Goal: Transaction & Acquisition: Purchase product/service

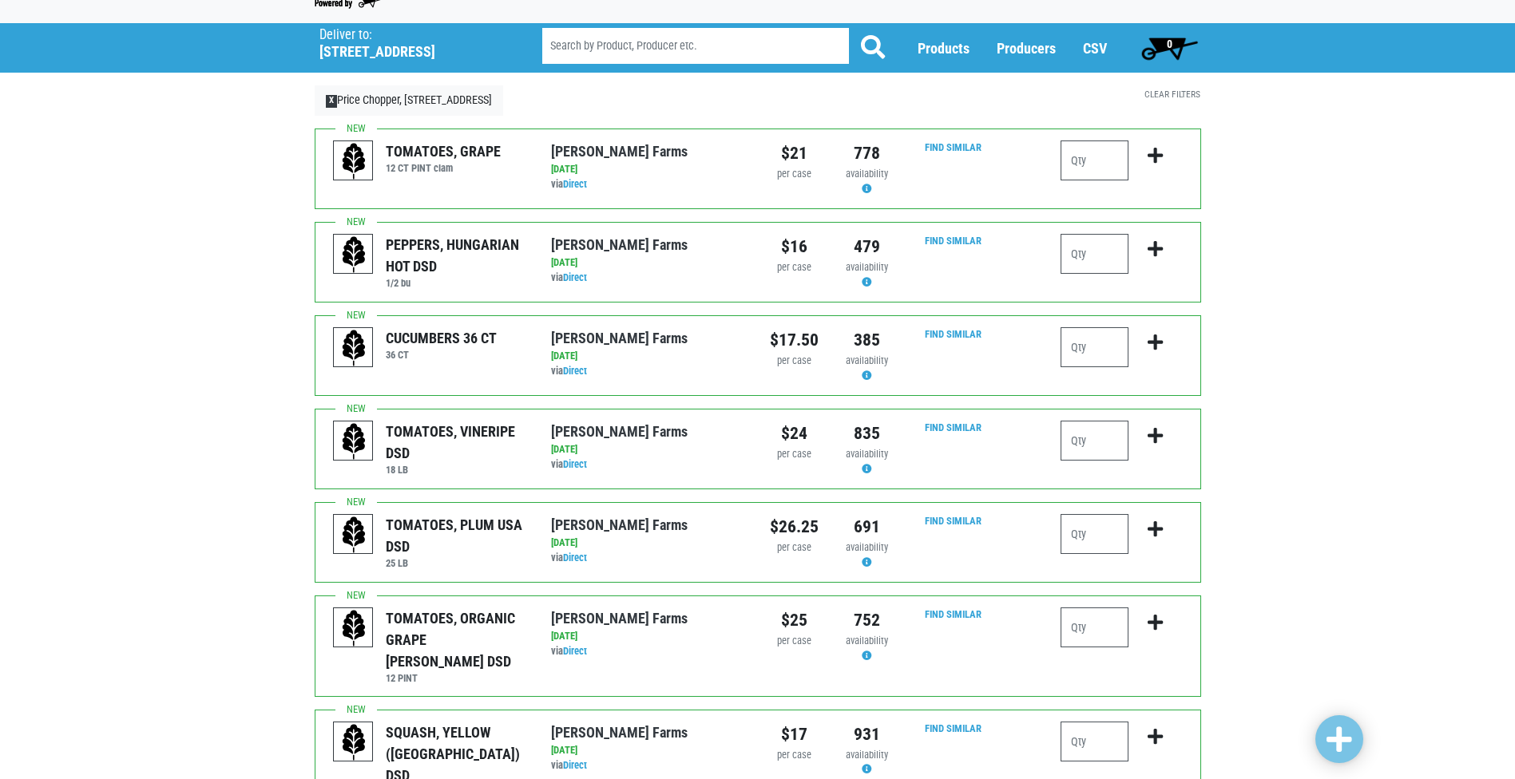
scroll to position [80, 0]
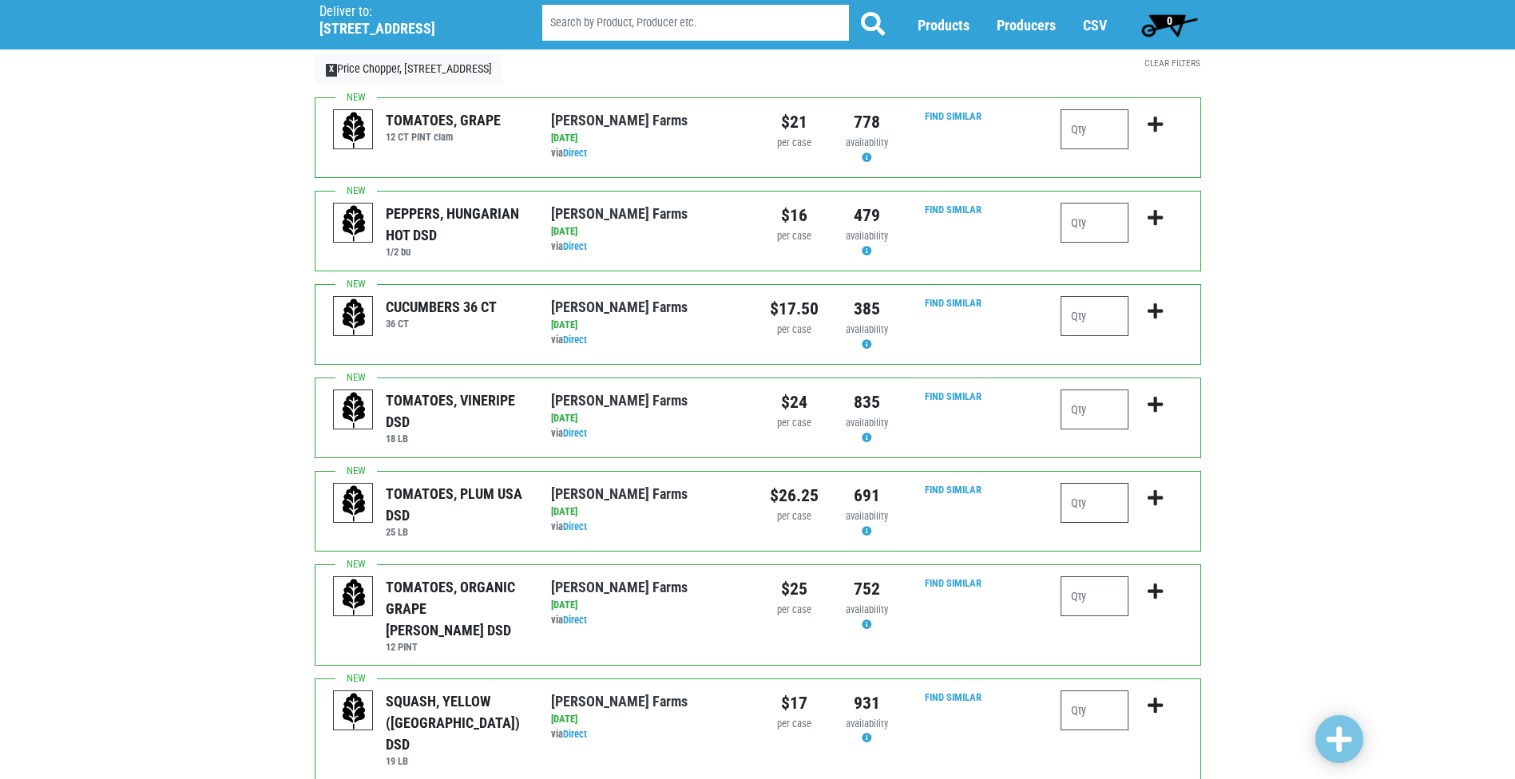
click at [1076, 497] on input "number" at bounding box center [1094, 503] width 68 height 40
type input "1"
click at [1153, 499] on icon "submit" at bounding box center [1155, 499] width 15 height 18
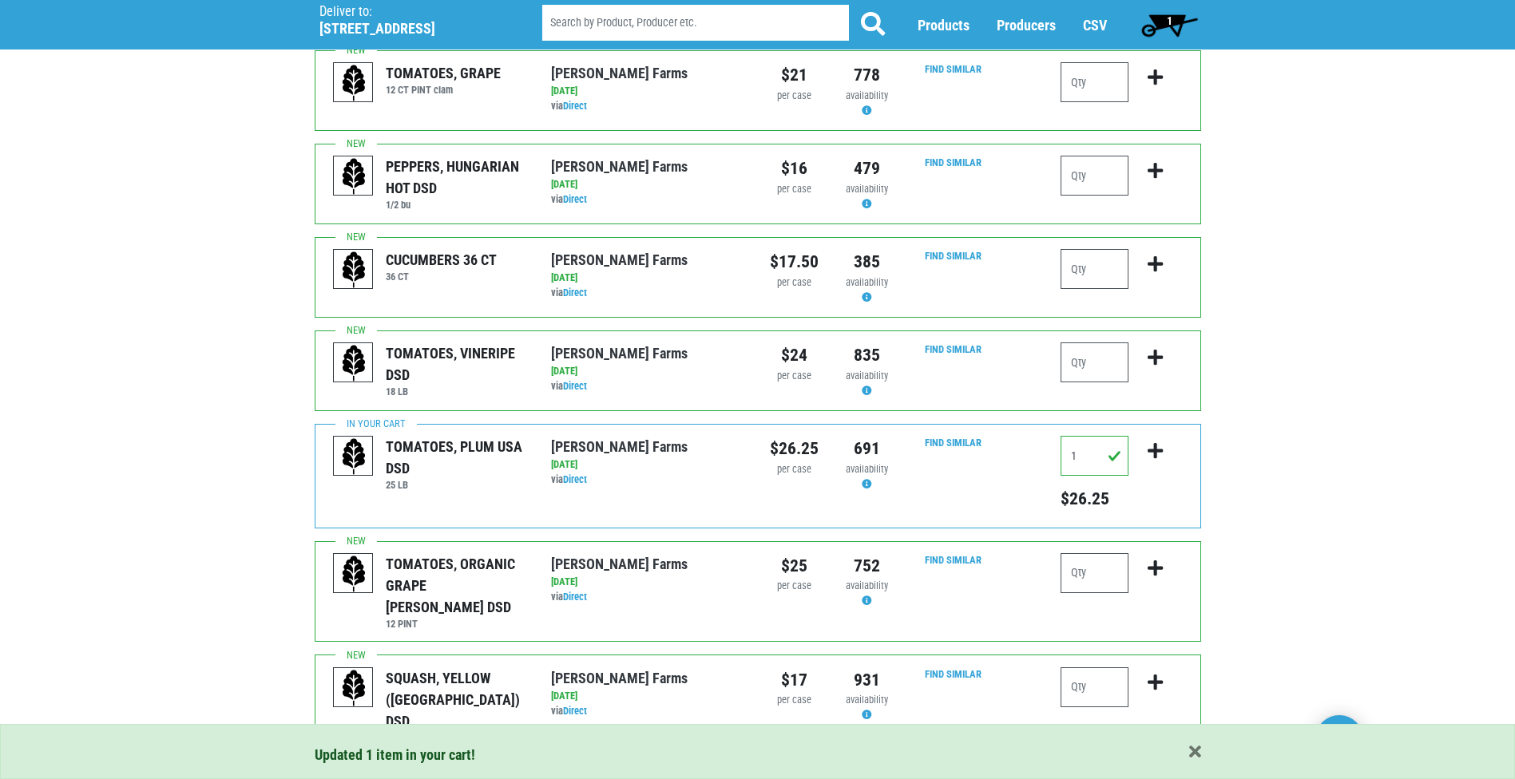
scroll to position [160, 0]
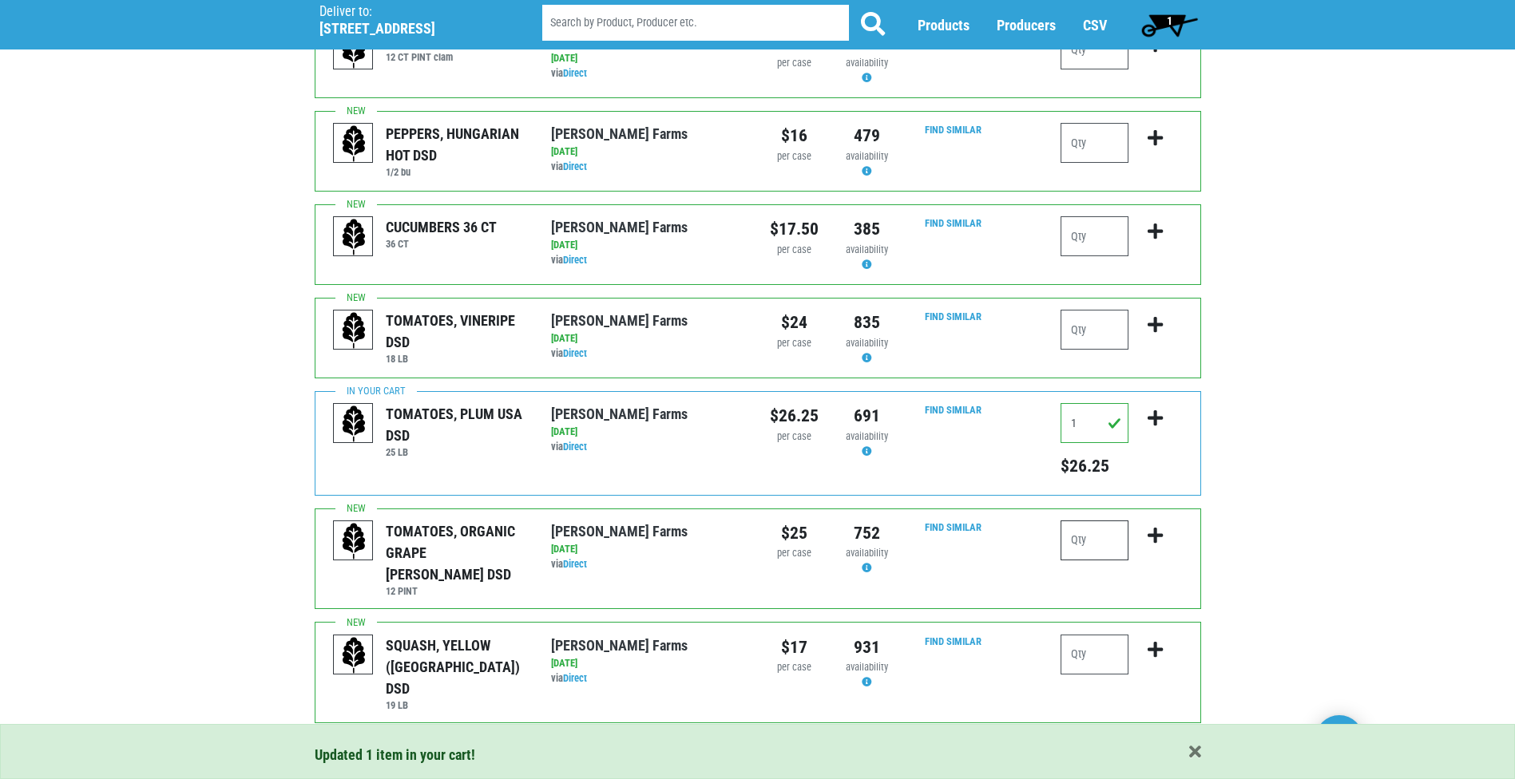
click at [1105, 544] on input "number" at bounding box center [1094, 541] width 68 height 40
type input "1"
click at [1156, 540] on icon "submit" at bounding box center [1155, 536] width 15 height 18
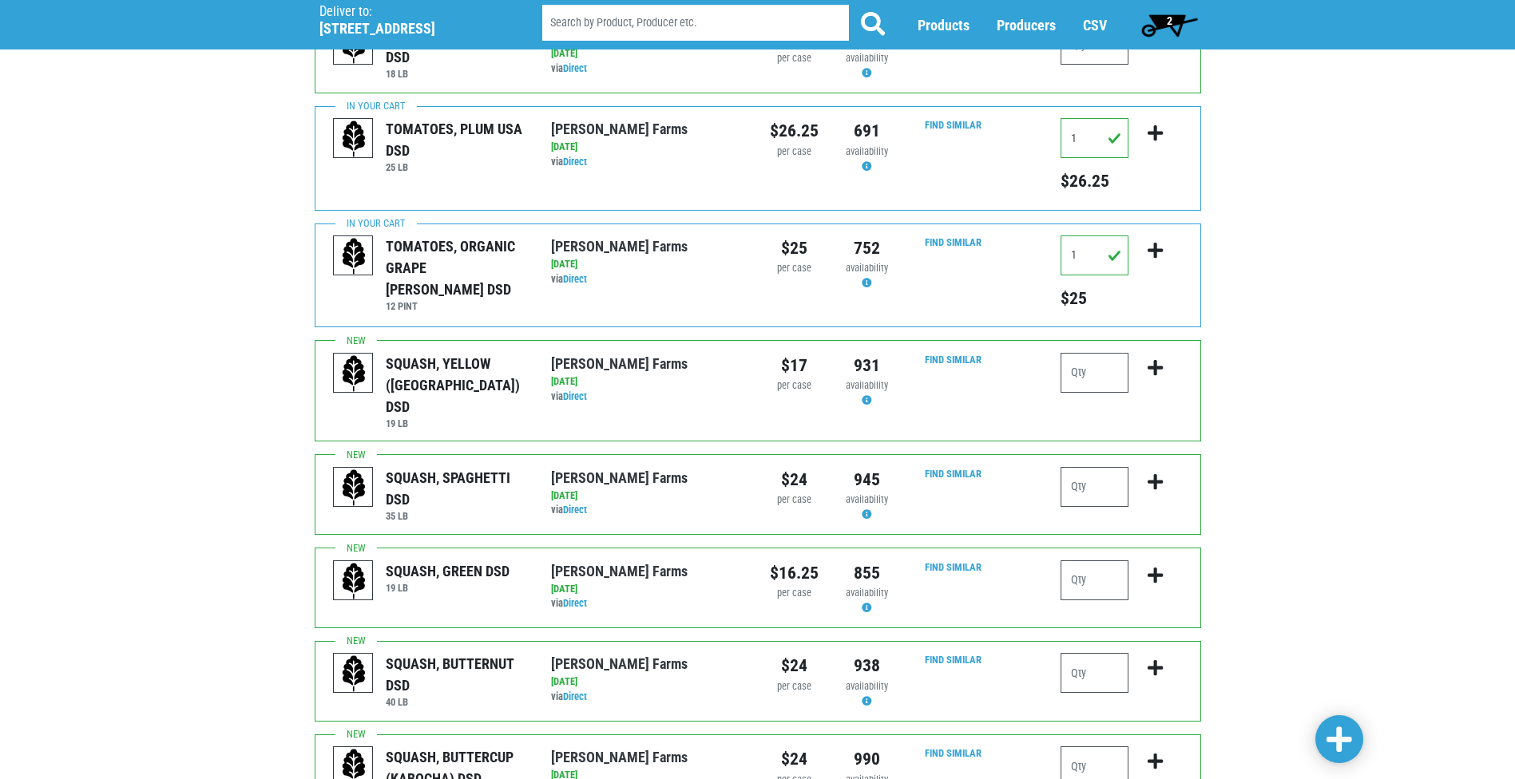
scroll to position [479, 0]
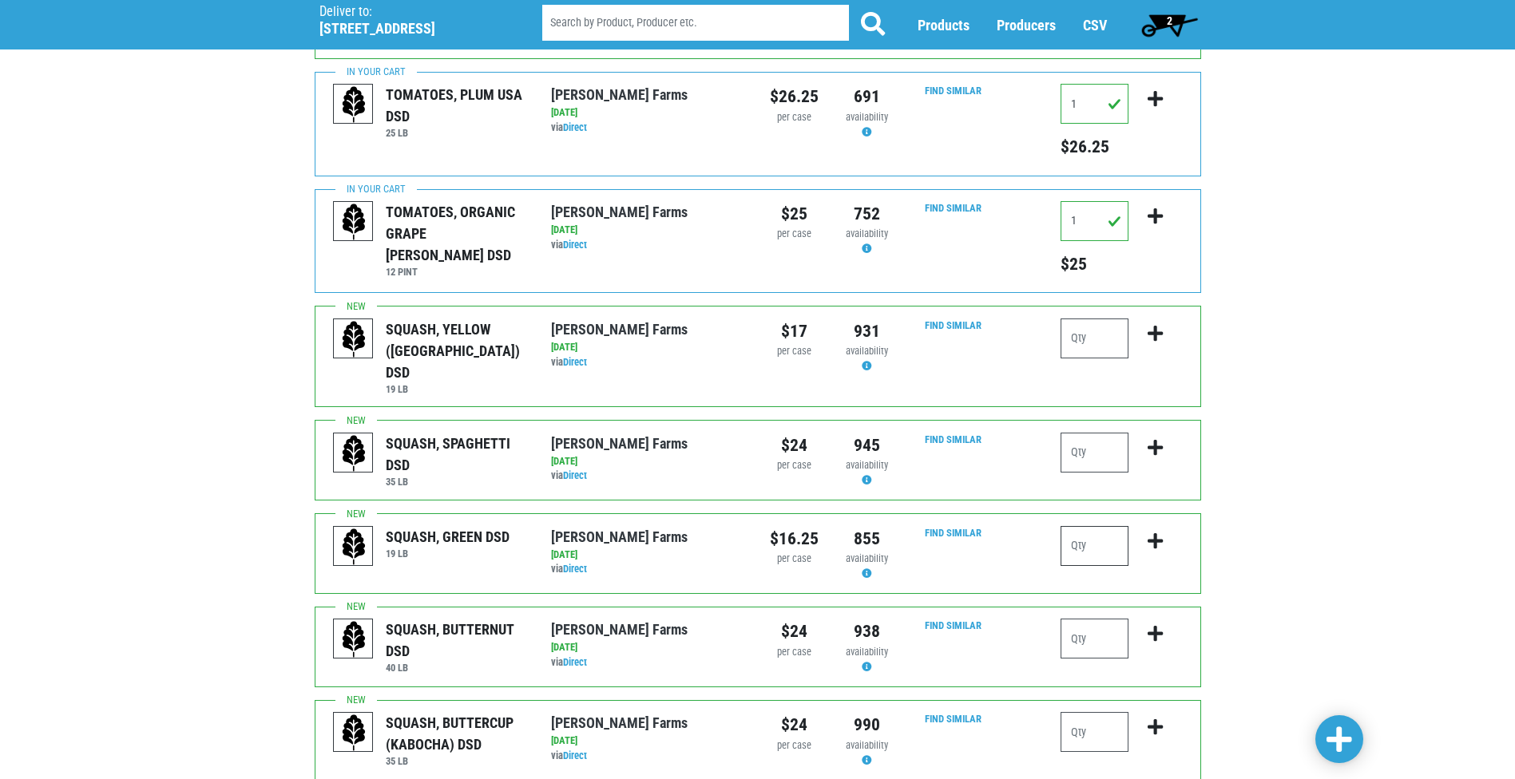
click at [1103, 533] on input "number" at bounding box center [1094, 546] width 68 height 40
type input "1"
type input "2"
click at [1158, 533] on icon "submit" at bounding box center [1155, 542] width 15 height 18
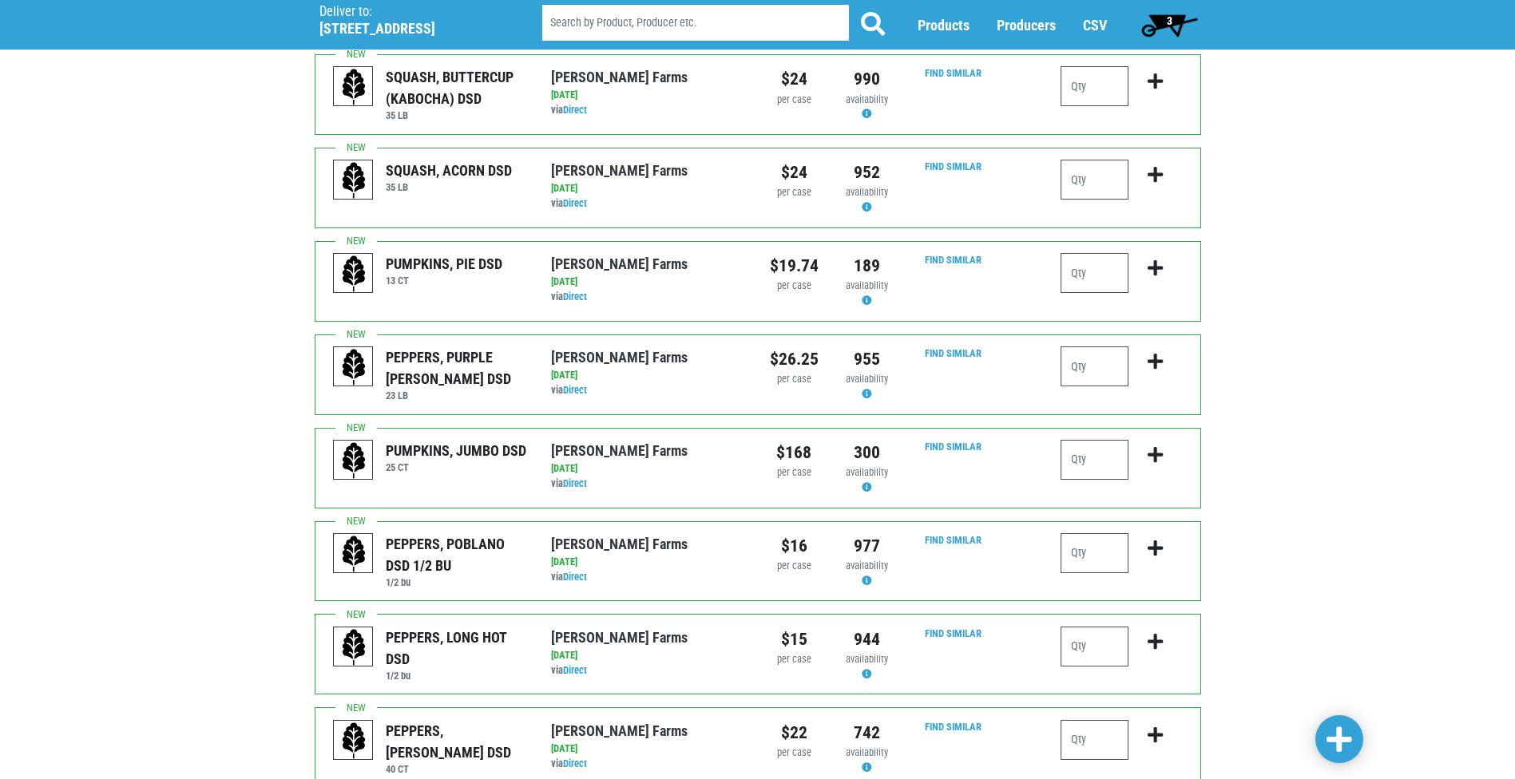
scroll to position [1198, 0]
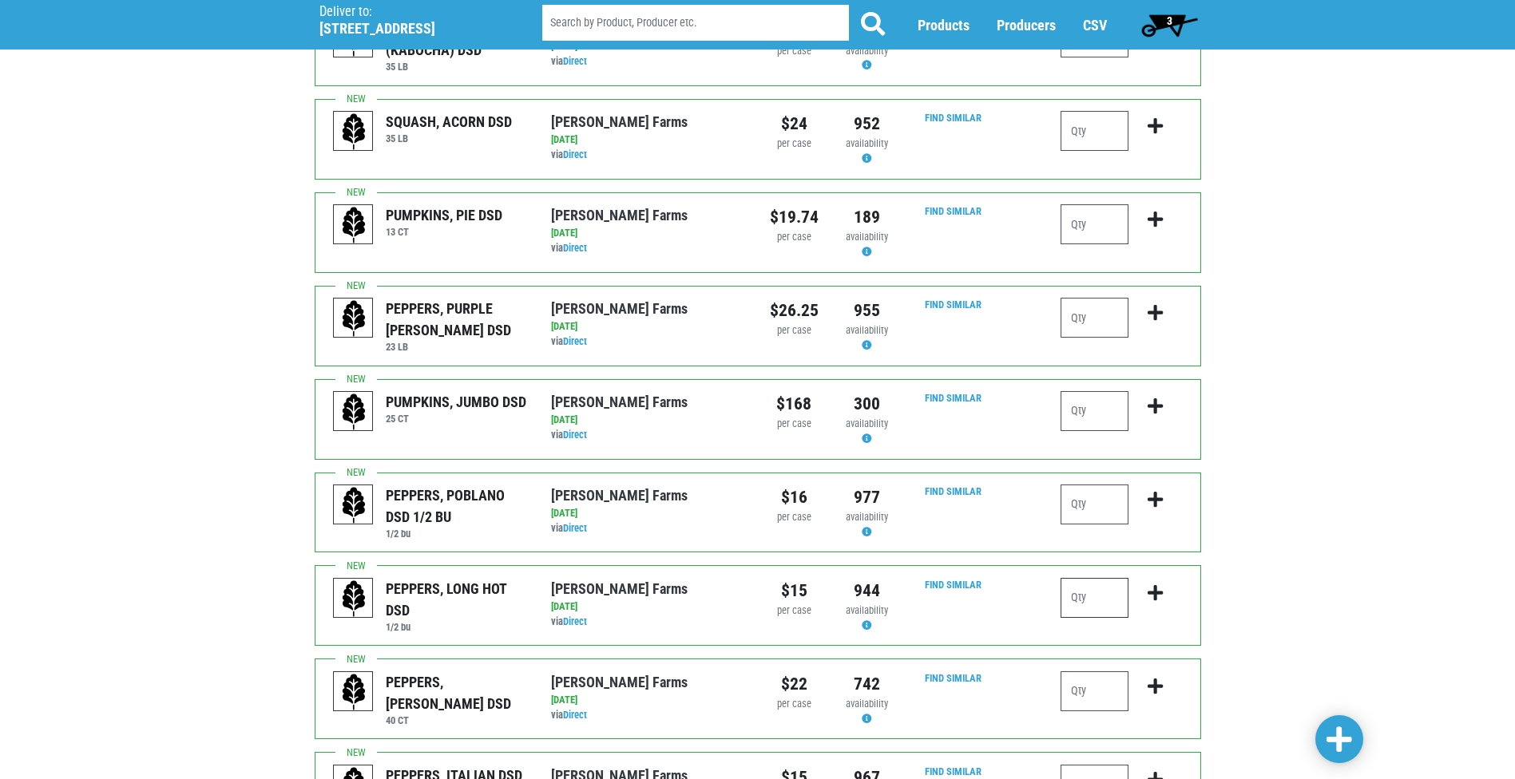
click at [1107, 578] on input "number" at bounding box center [1094, 598] width 68 height 40
type input "1"
click at [1160, 585] on icon "submit" at bounding box center [1155, 594] width 15 height 18
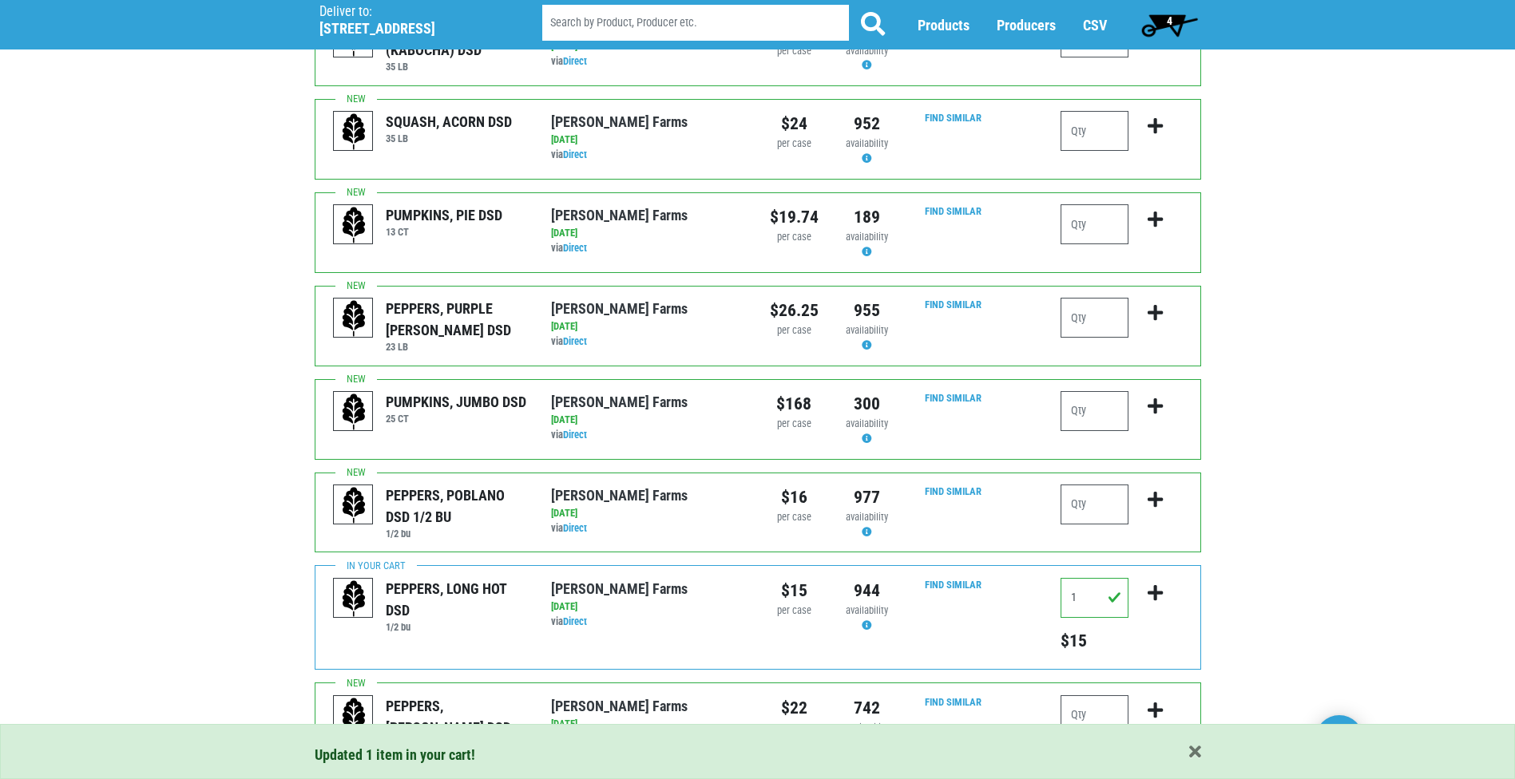
scroll to position [1278, 0]
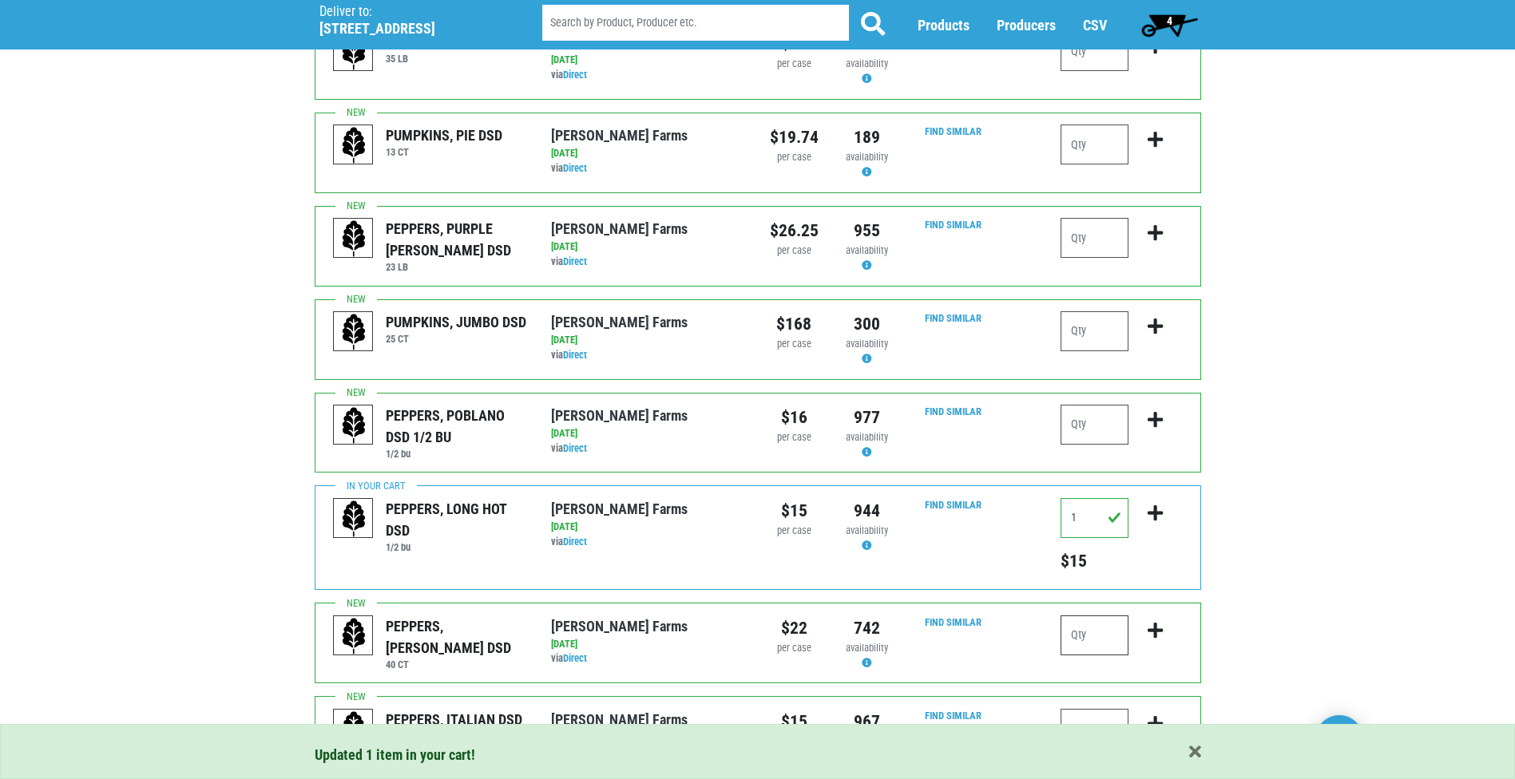
click at [1110, 627] on input "number" at bounding box center [1094, 636] width 68 height 40
type input "3"
click at [1152, 622] on icon "submit" at bounding box center [1155, 631] width 15 height 18
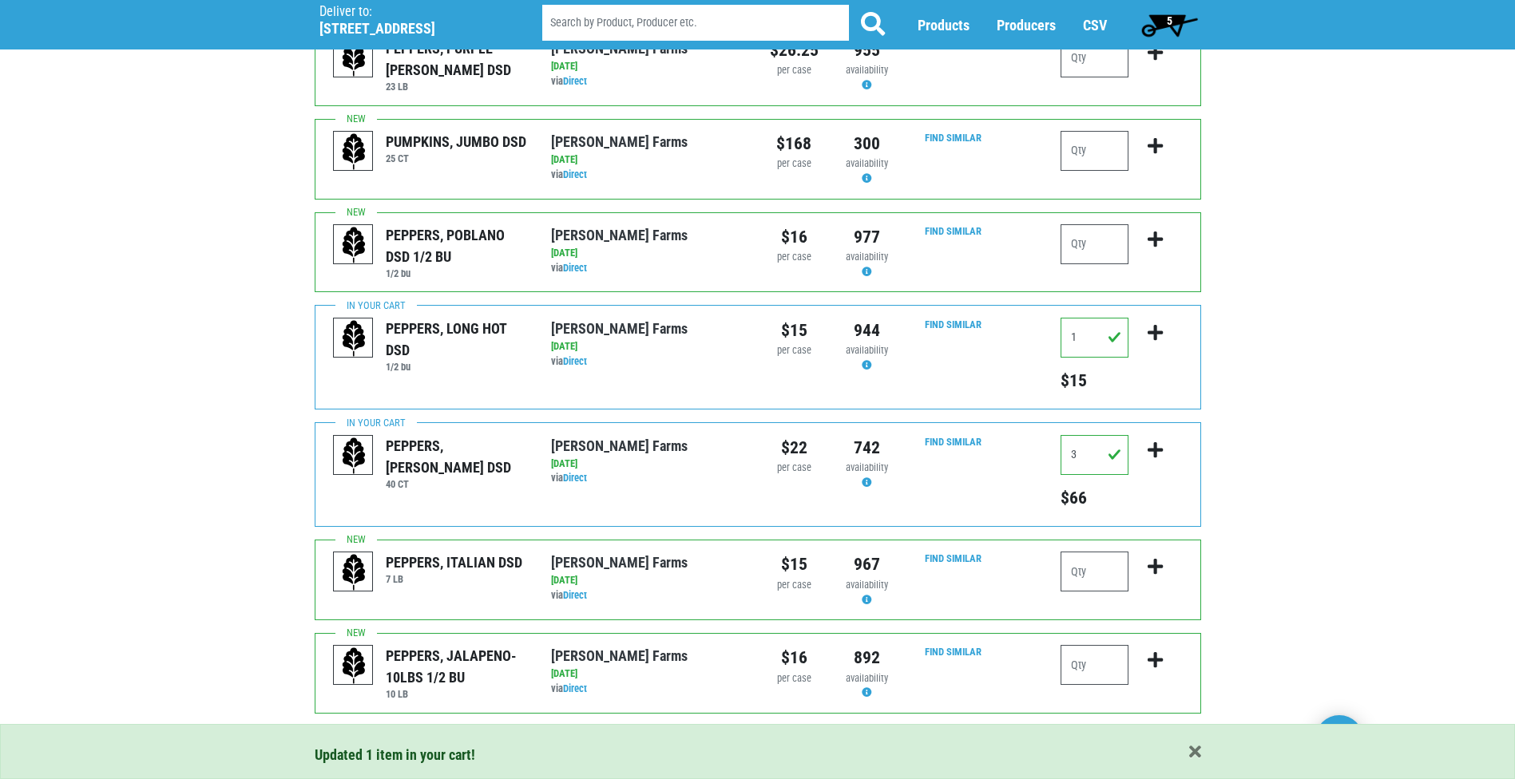
scroll to position [1473, 0]
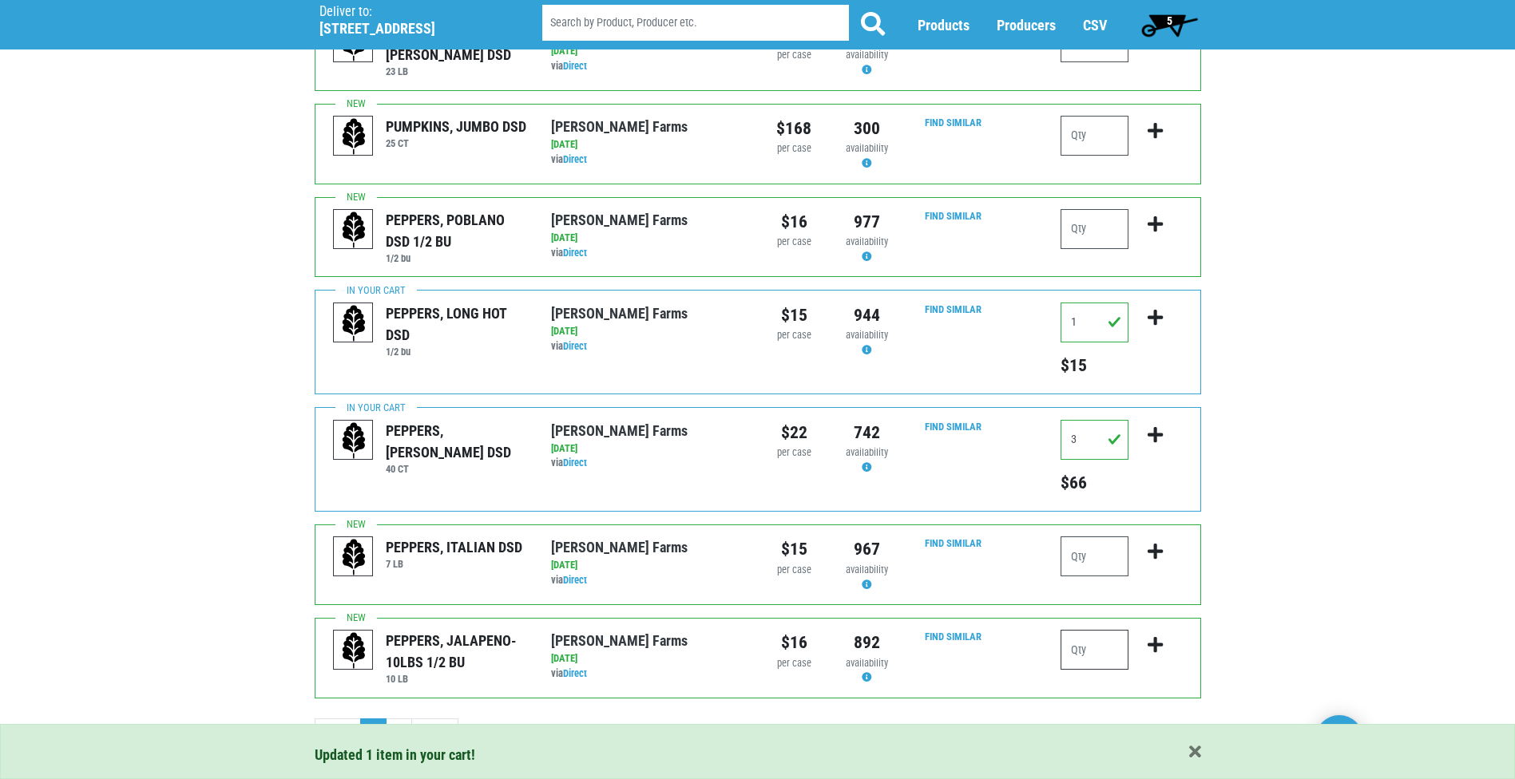
click at [1103, 630] on input "number" at bounding box center [1094, 650] width 68 height 40
type input "1"
click at [1155, 636] on icon "submit" at bounding box center [1155, 645] width 15 height 18
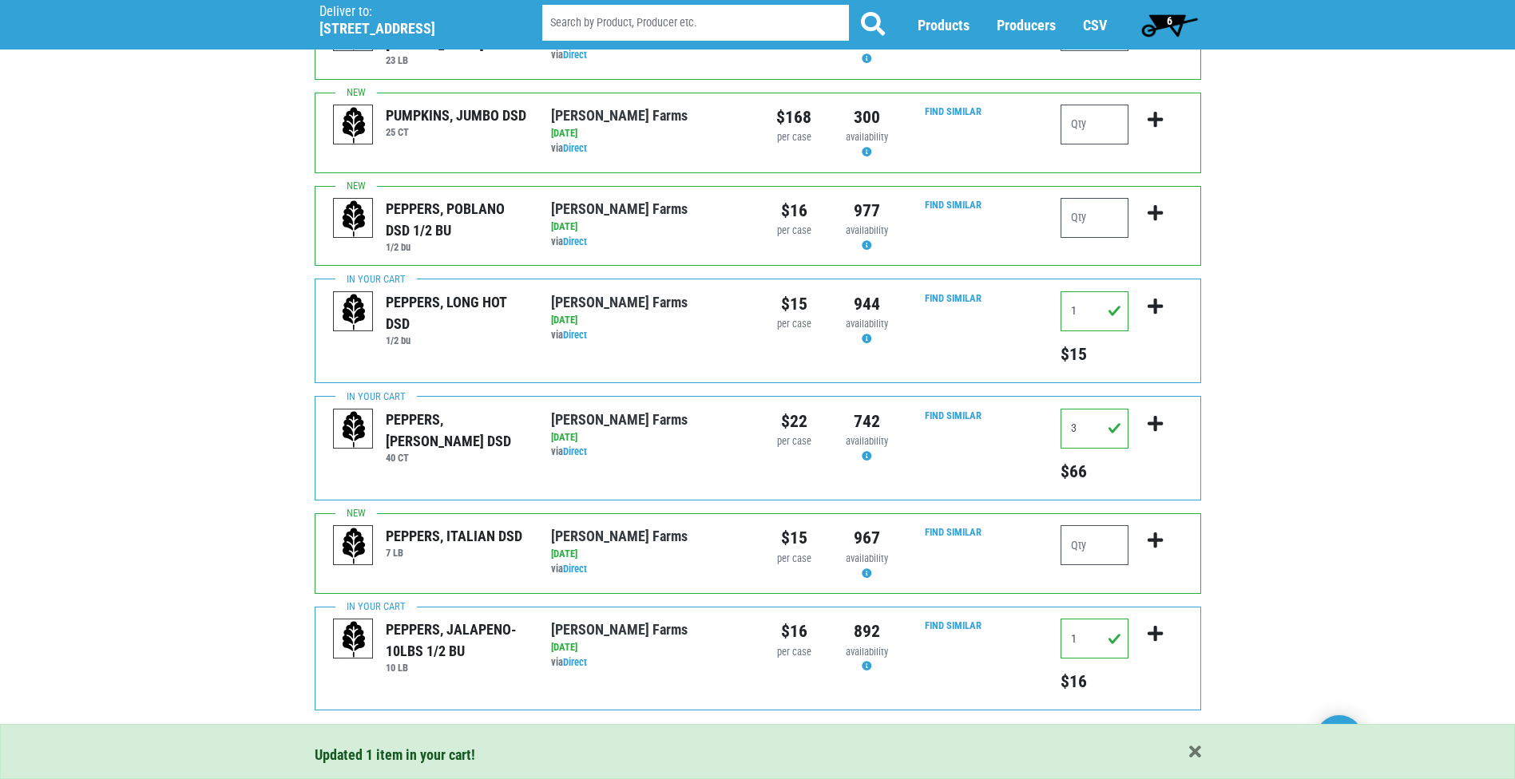
scroll to position [1497, 0]
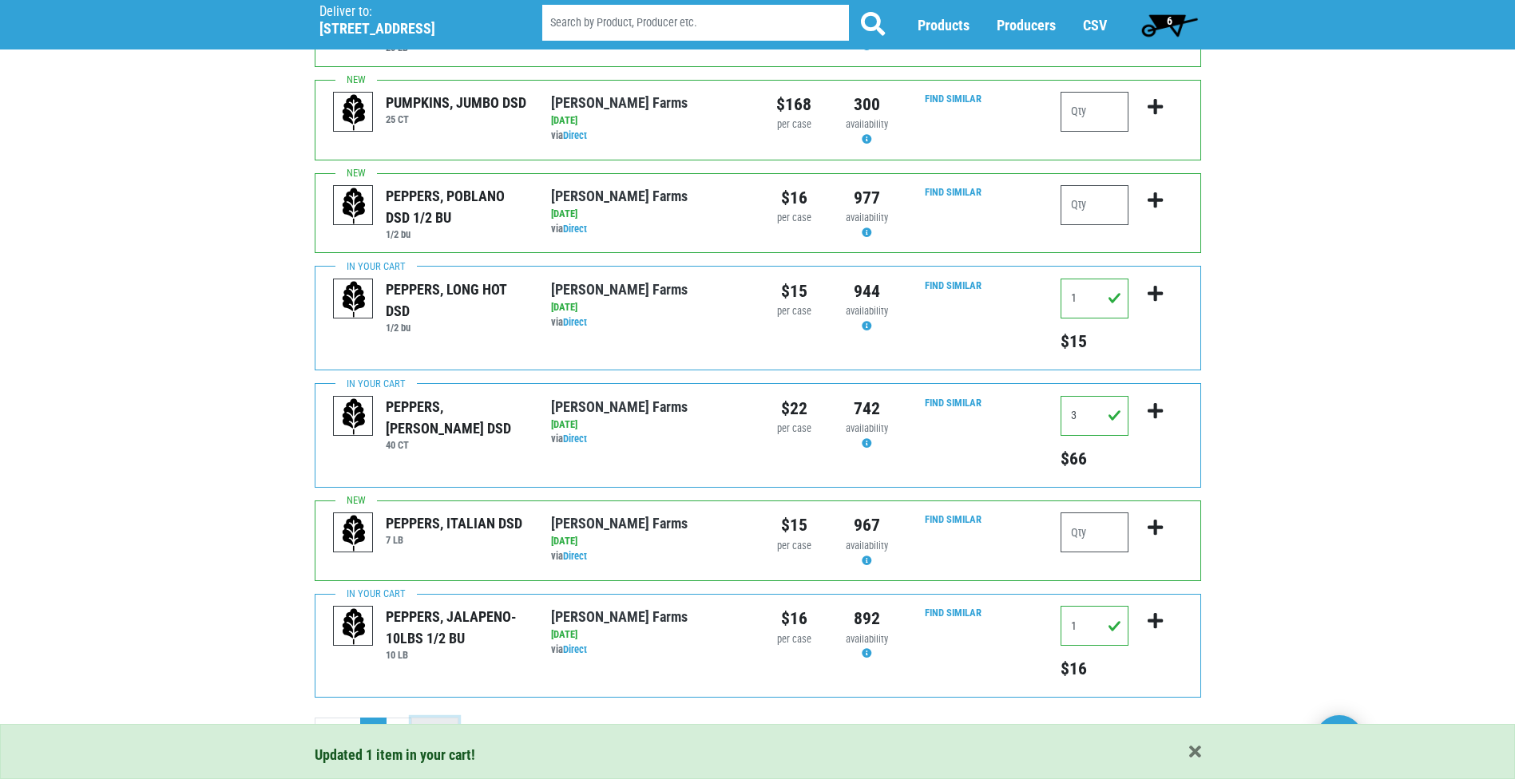
click at [433, 718] on link "Next ›" at bounding box center [434, 732] width 47 height 29
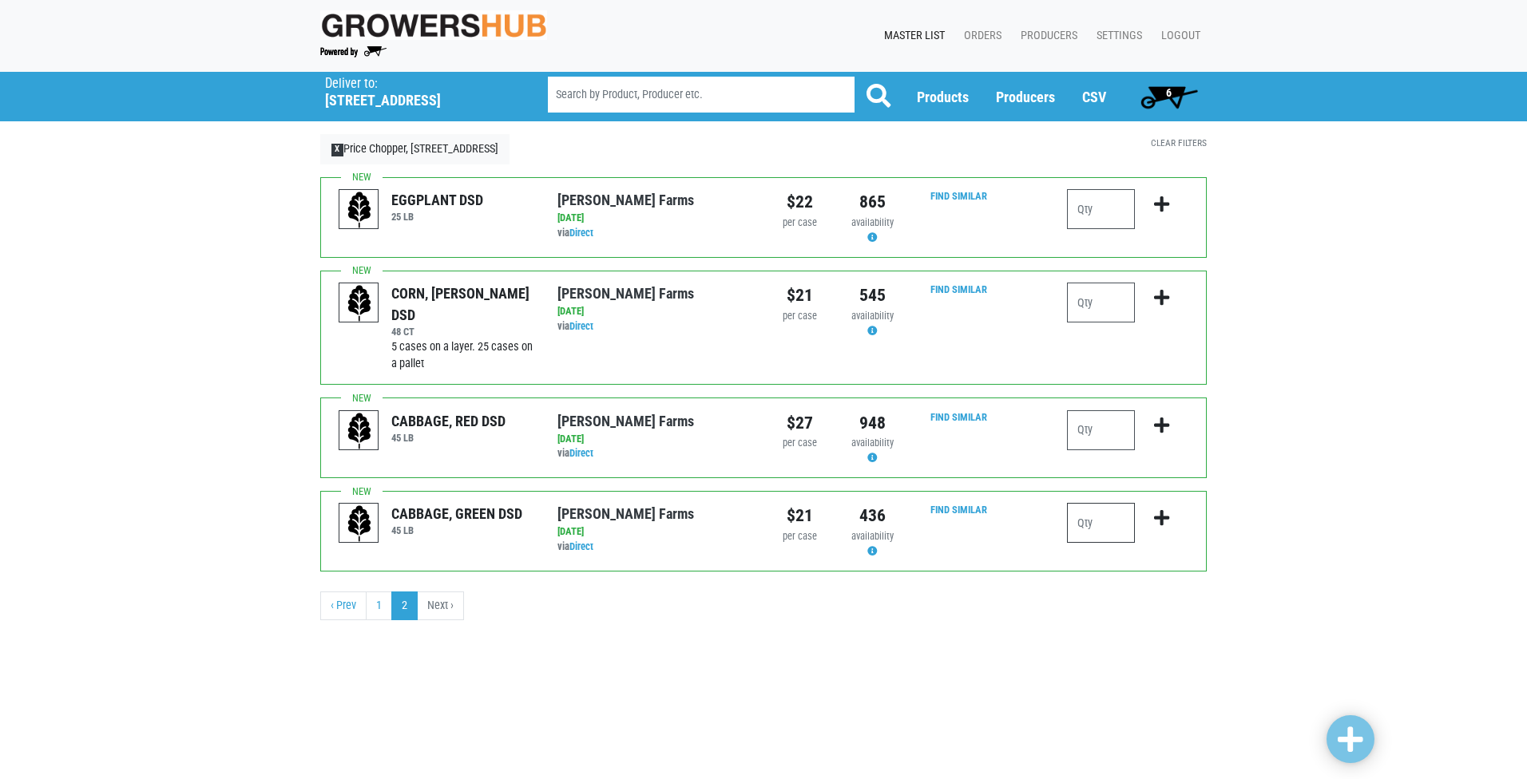
click at [1086, 525] on input "number" at bounding box center [1101, 523] width 68 height 40
type input "2"
click at [1167, 521] on icon "submit" at bounding box center [1161, 518] width 15 height 18
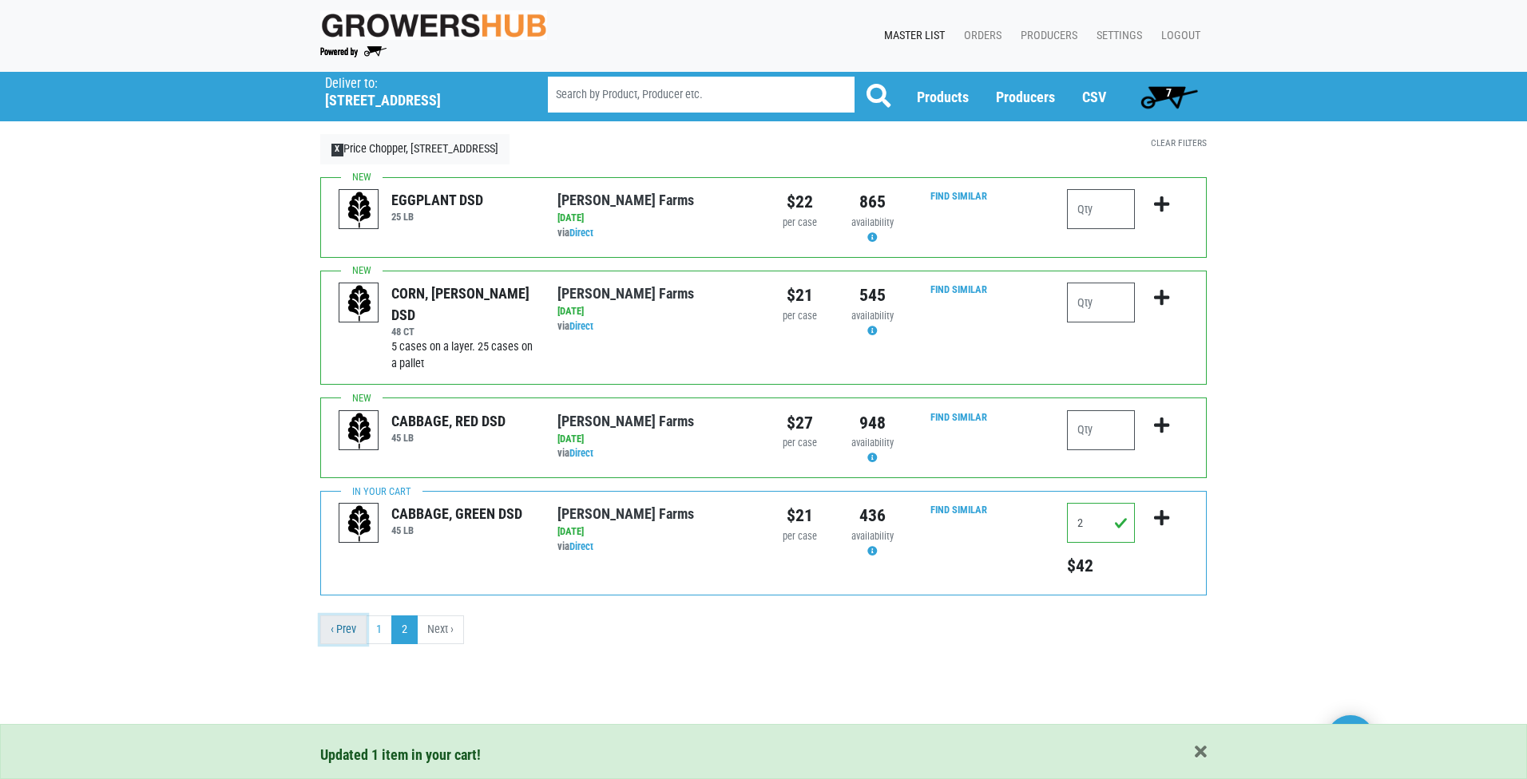
click at [347, 639] on link "‹ Prev" at bounding box center [343, 630] width 46 height 29
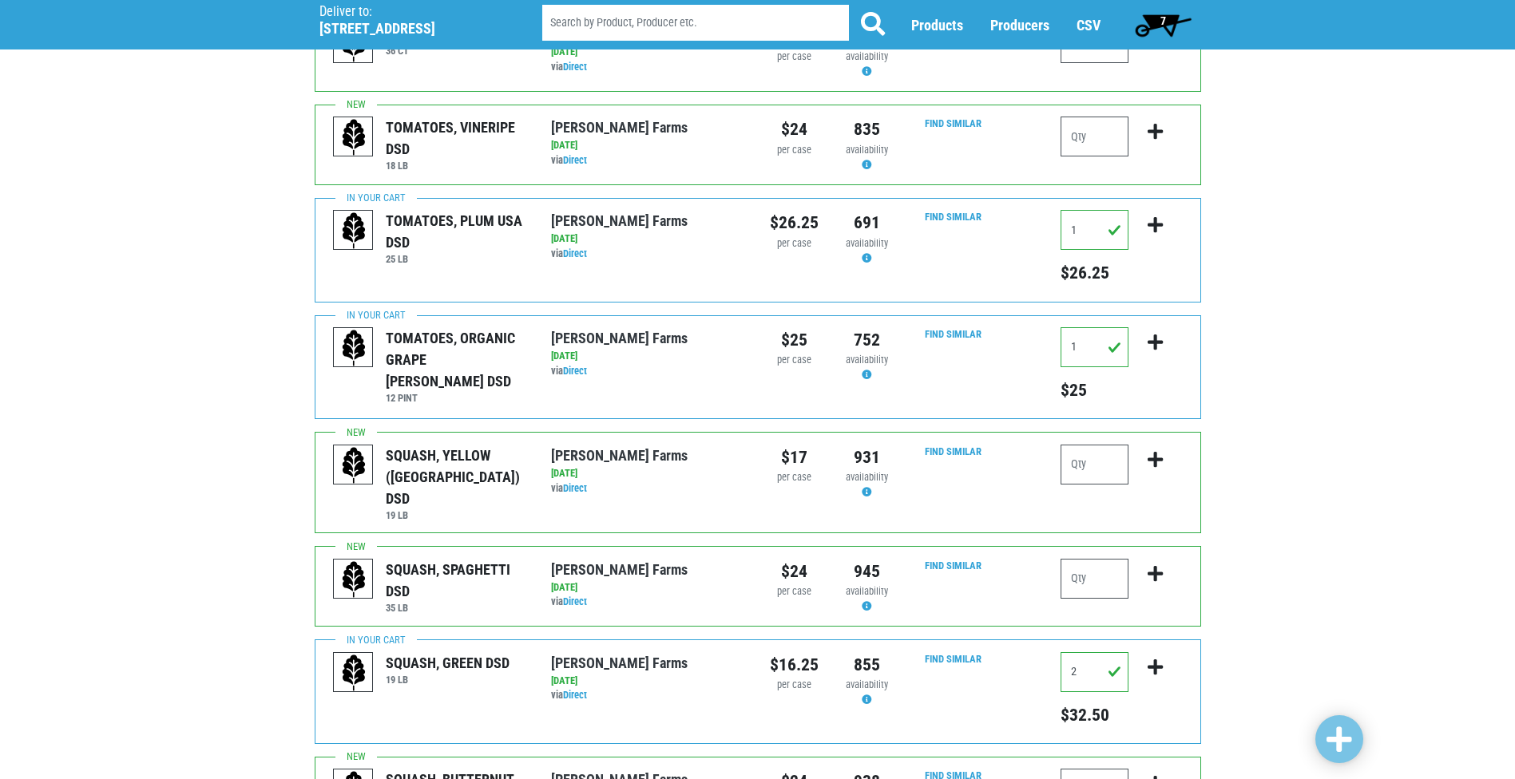
scroll to position [319, 0]
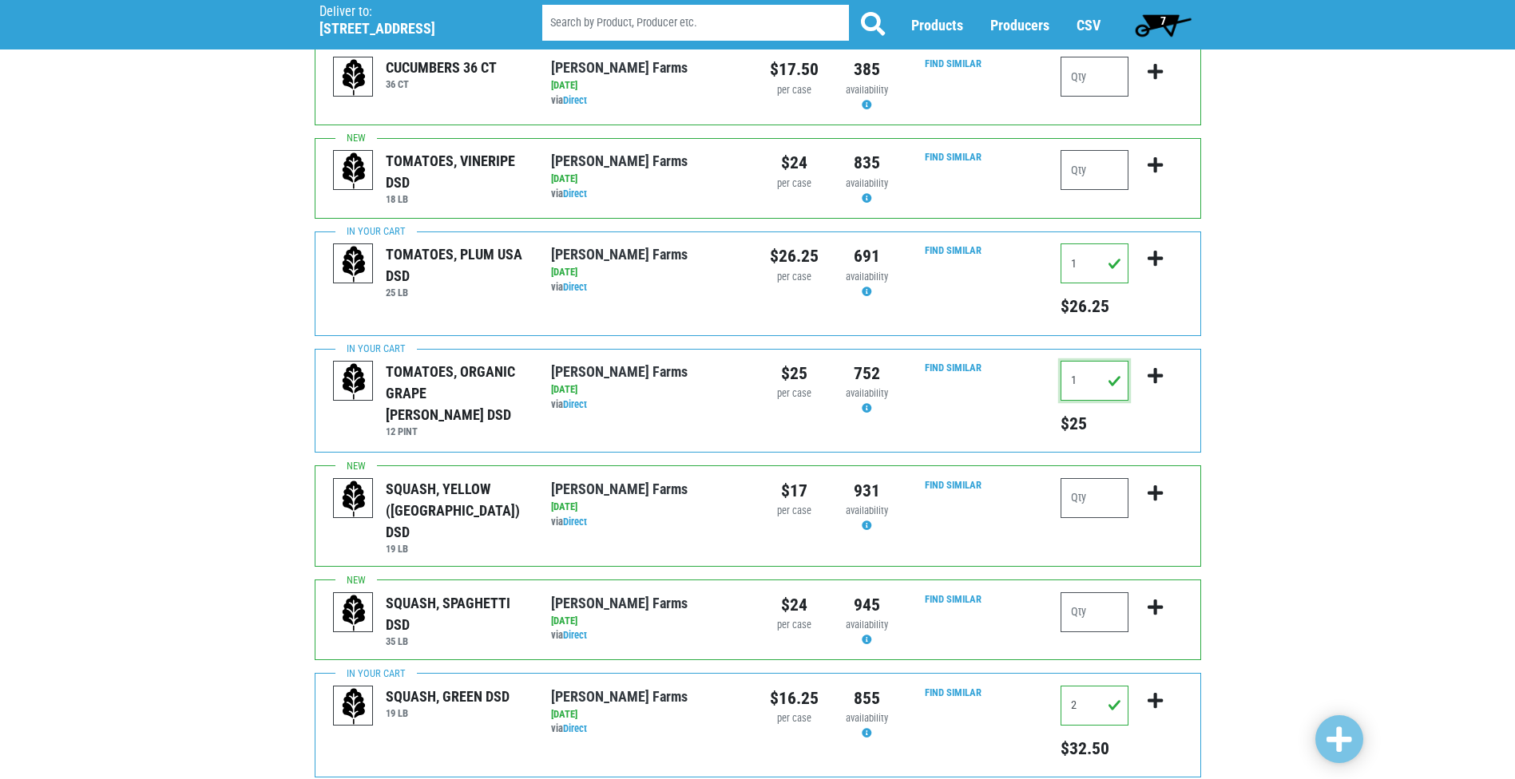
drag, startPoint x: 1084, startPoint y: 379, endPoint x: 1017, endPoint y: 380, distance: 67.9
click at [1017, 380] on div "TOMATOES, ORGANIC GRAPE REEVES DSD 12 PINT Reeves Farms via Direct on 2025-08-3…" at bounding box center [758, 401] width 886 height 105
type input "2"
click at [1174, 422] on div at bounding box center [1155, 401] width 54 height 80
click at [1153, 376] on icon "submit" at bounding box center [1155, 376] width 15 height 18
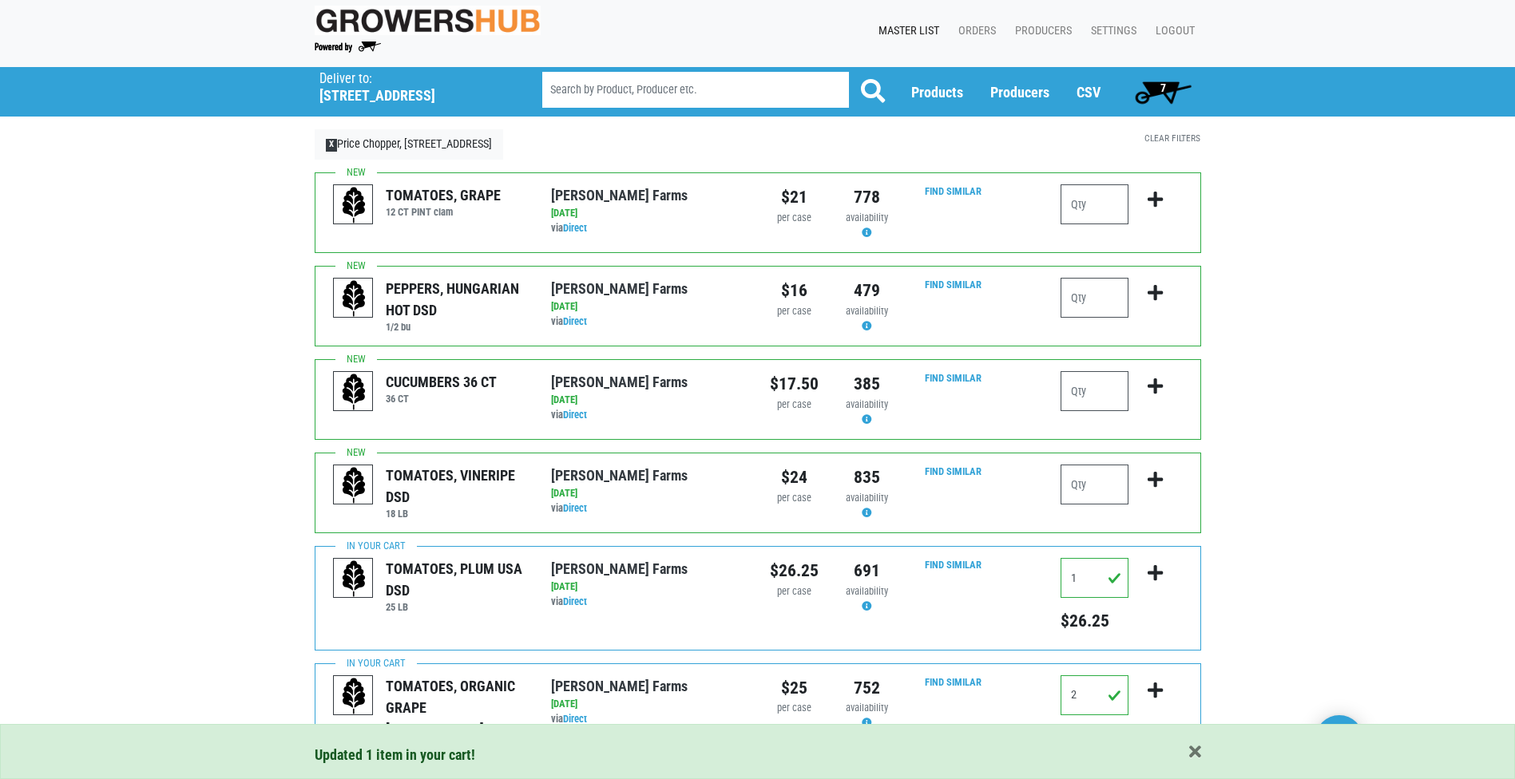
scroll to position [0, 0]
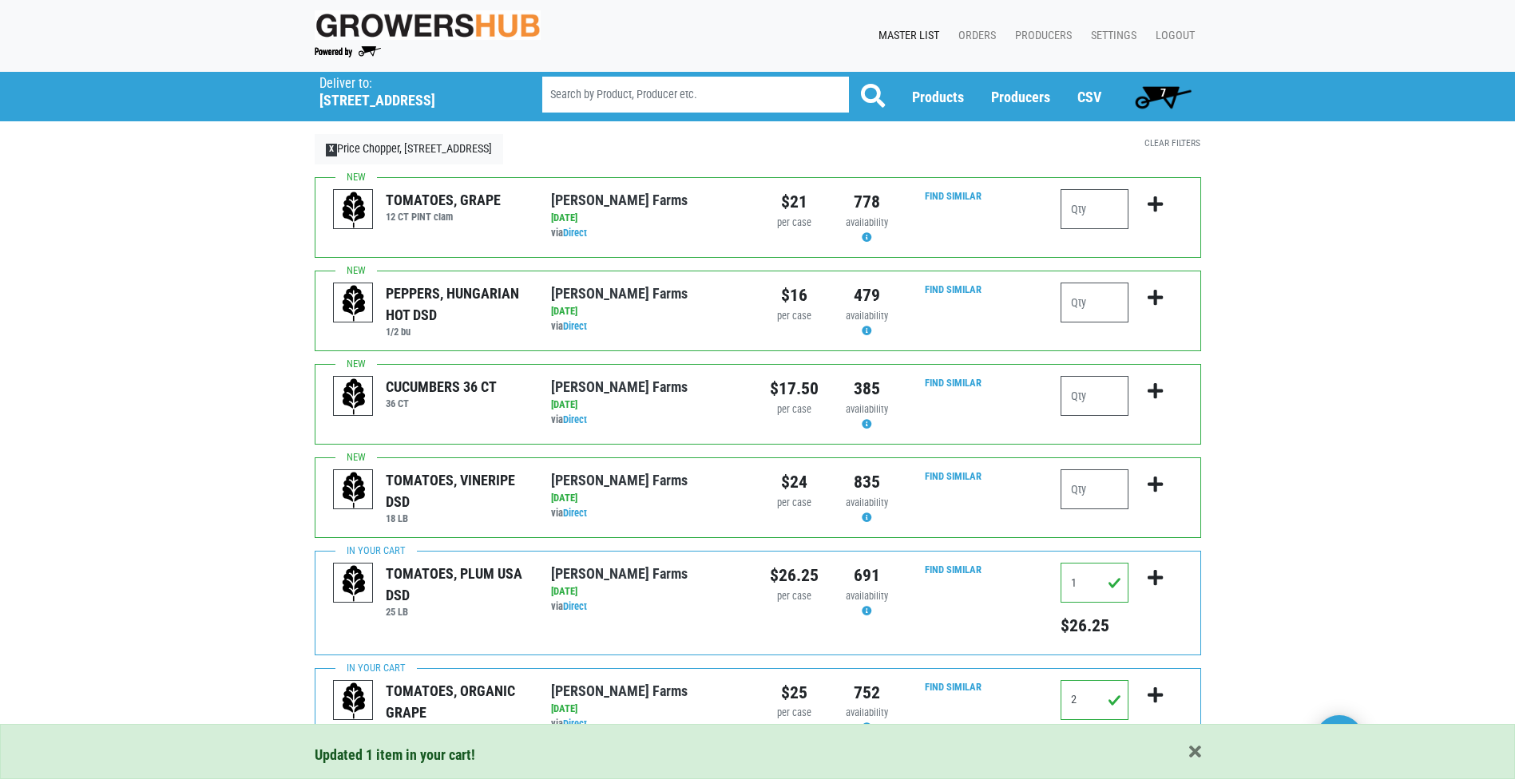
click at [1153, 97] on span "7" at bounding box center [1163, 97] width 71 height 32
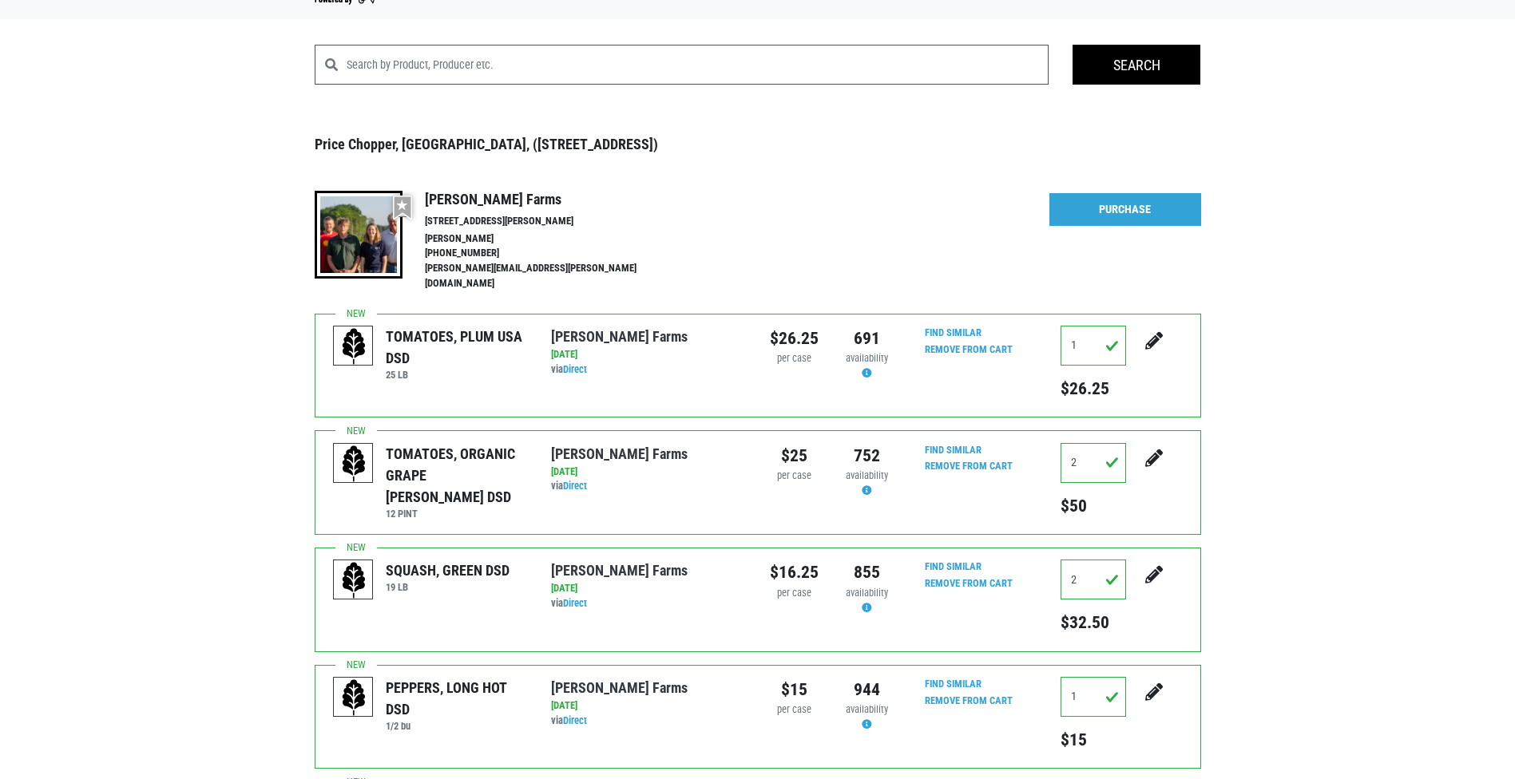
scroll to position [42, 0]
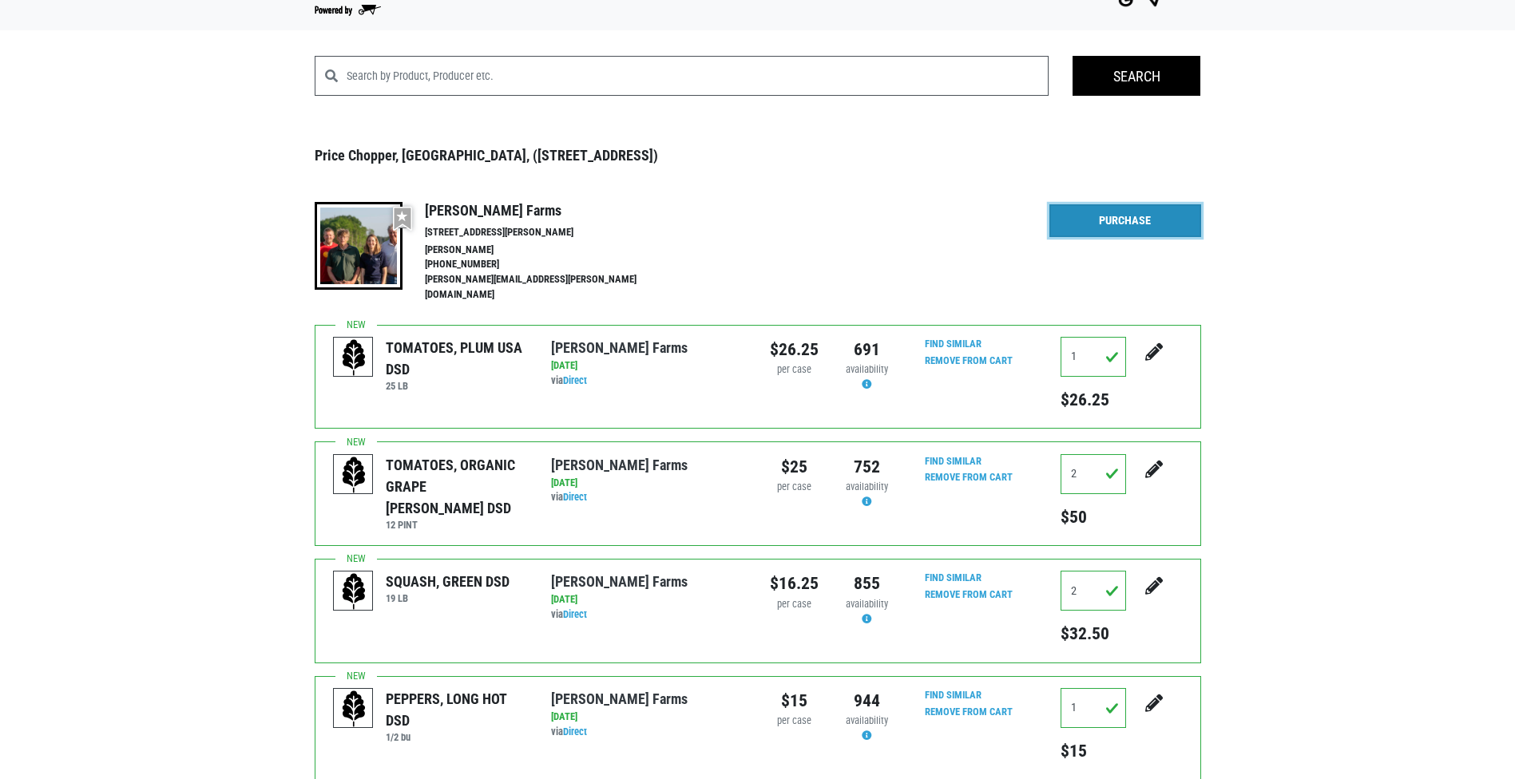
click at [1133, 227] on link "Purchase" at bounding box center [1125, 221] width 152 height 34
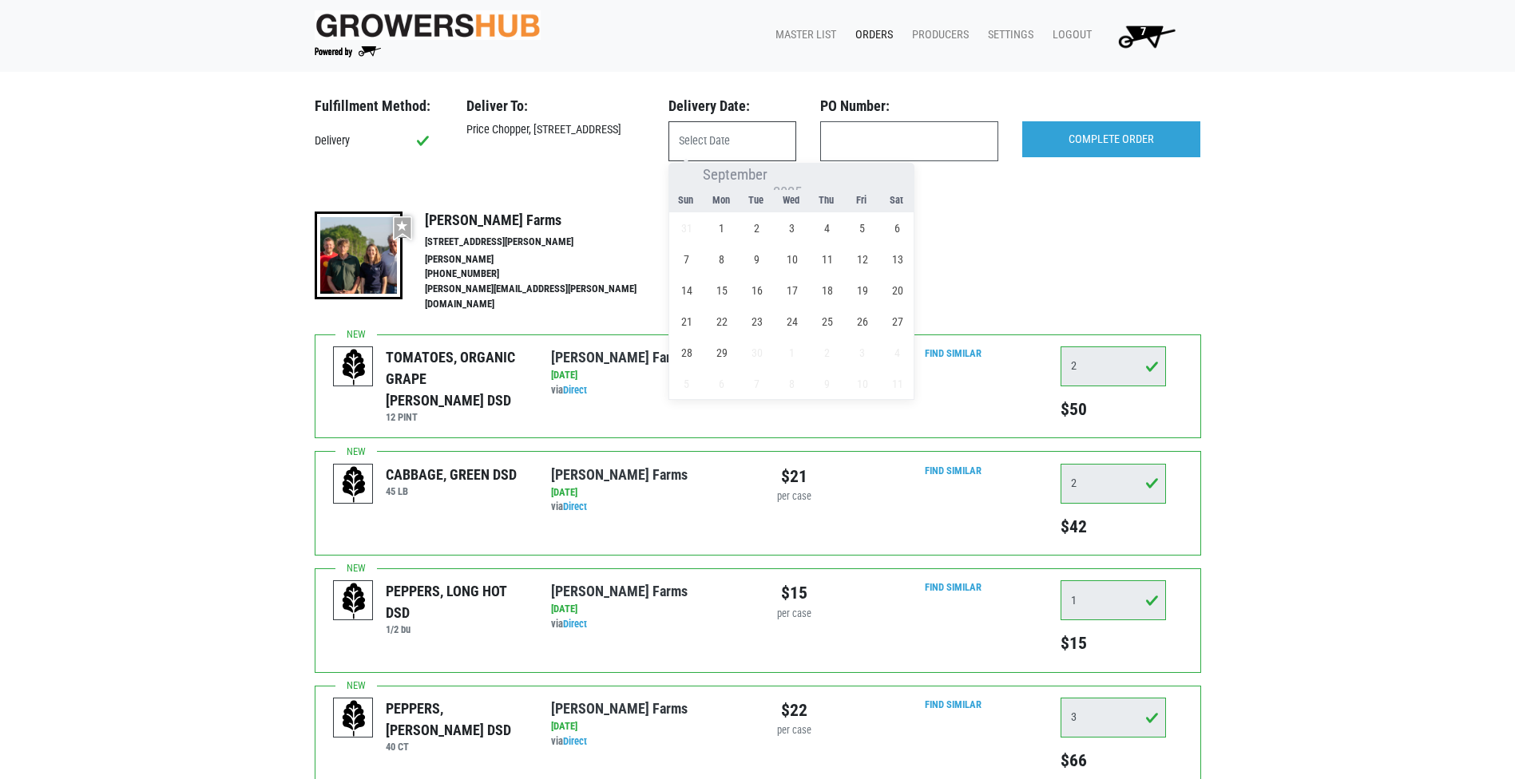
click at [761, 150] on input "text" at bounding box center [732, 141] width 128 height 40
click at [724, 224] on span "1" at bounding box center [721, 227] width 31 height 31
type input "2025-09-01"
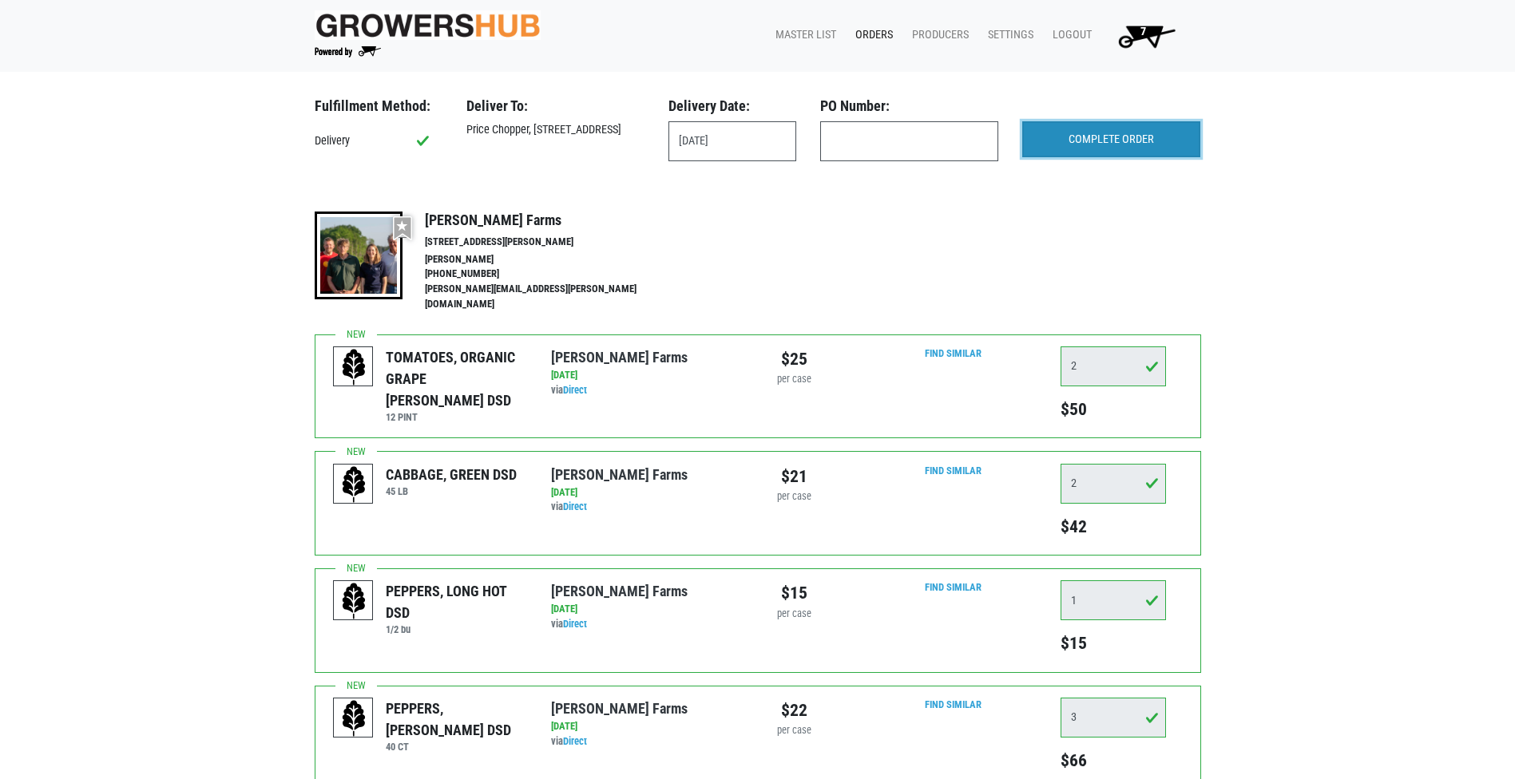
click at [1121, 135] on input "COMPLETE ORDER" at bounding box center [1111, 139] width 178 height 37
